Goal: Check status: Check status

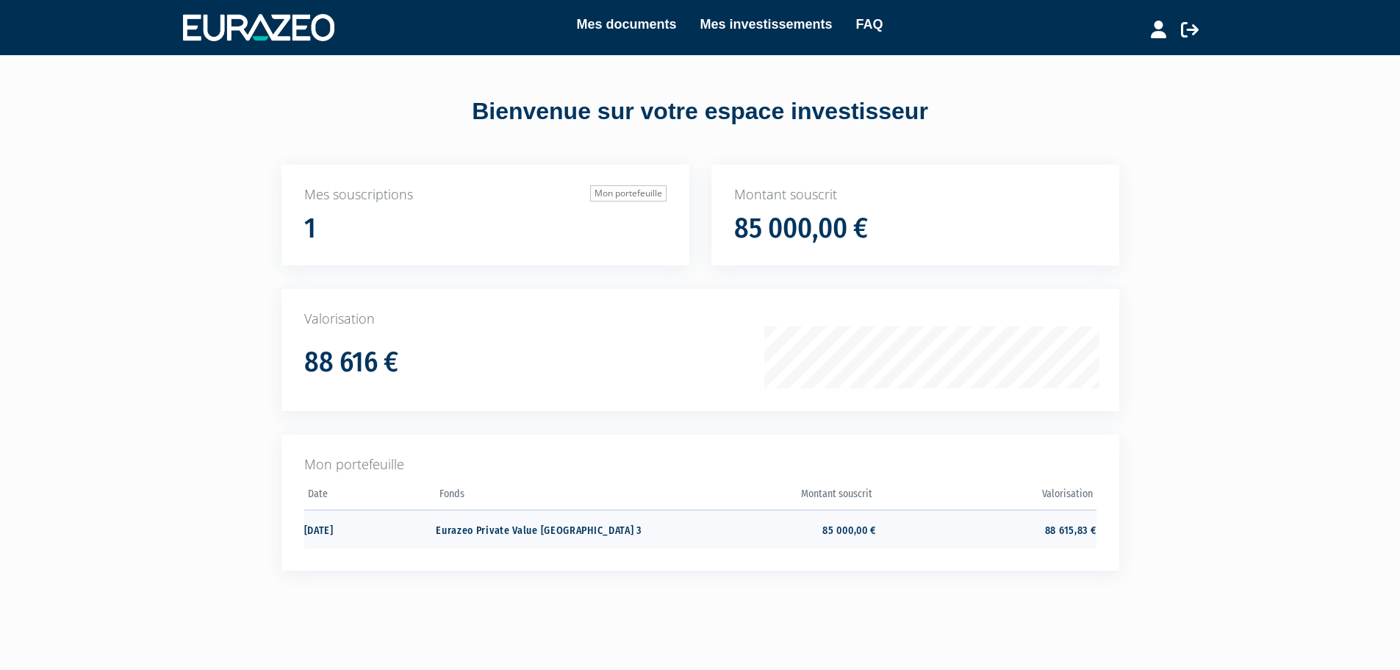
click at [858, 531] on td "85 000,00 €" at bounding box center [766, 528] width 220 height 39
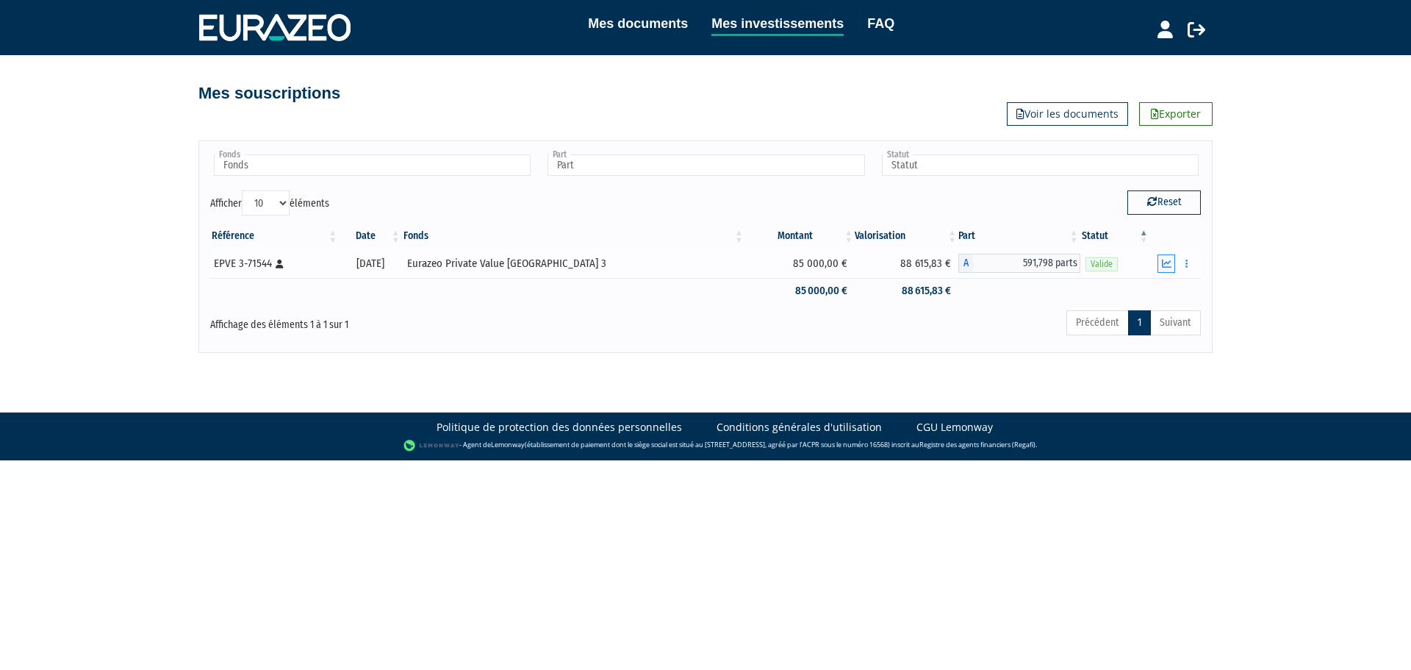
click at [1165, 266] on icon "button" at bounding box center [1167, 264] width 10 height 10
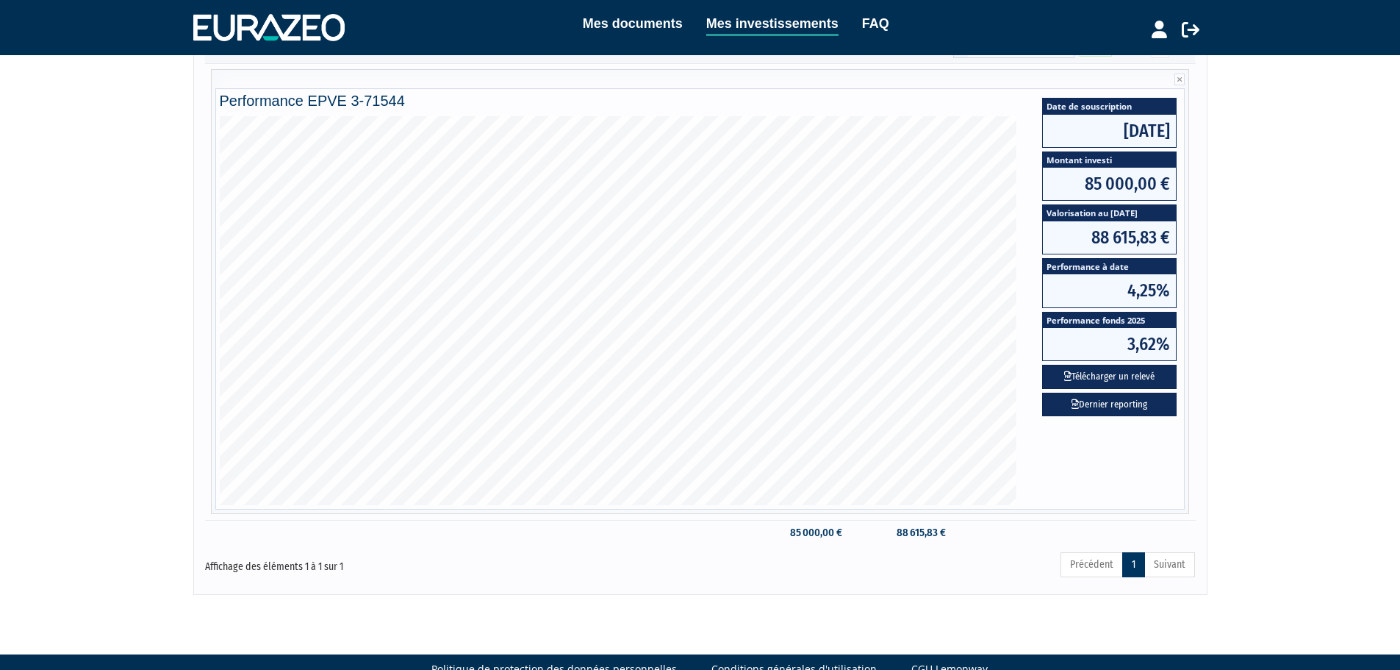
scroll to position [221, 0]
